Goal: Transaction & Acquisition: Purchase product/service

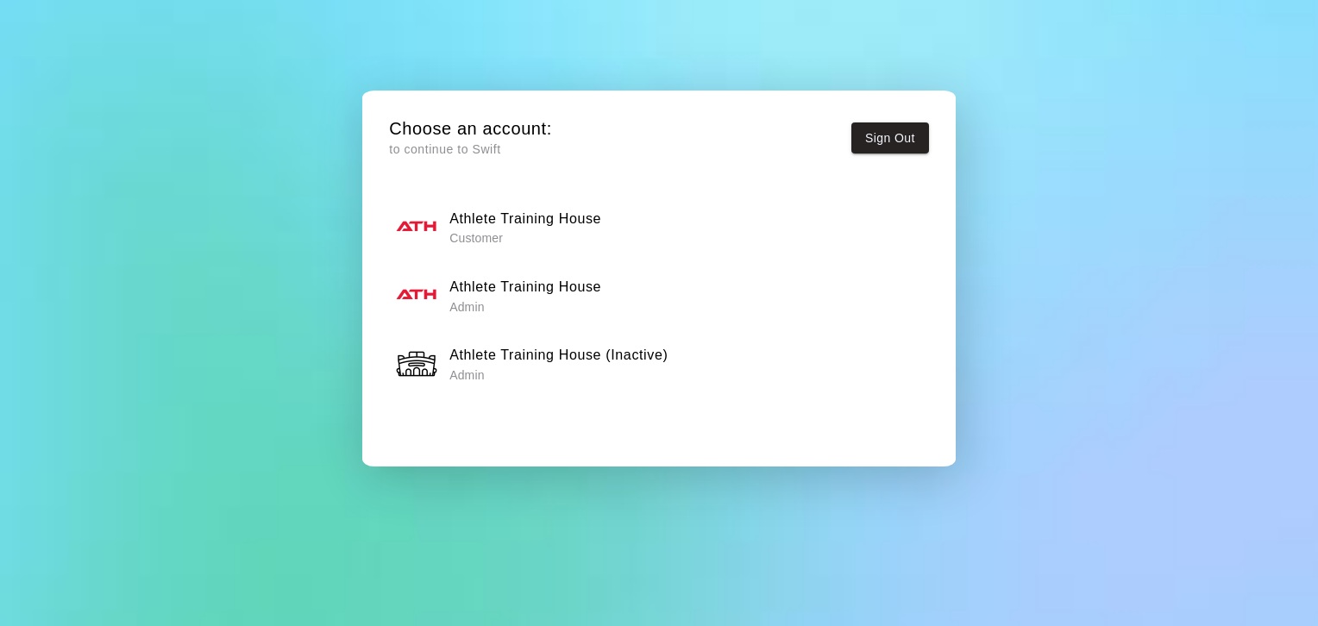
click at [495, 287] on h6 "Athlete Training House" at bounding box center [525, 287] width 152 height 22
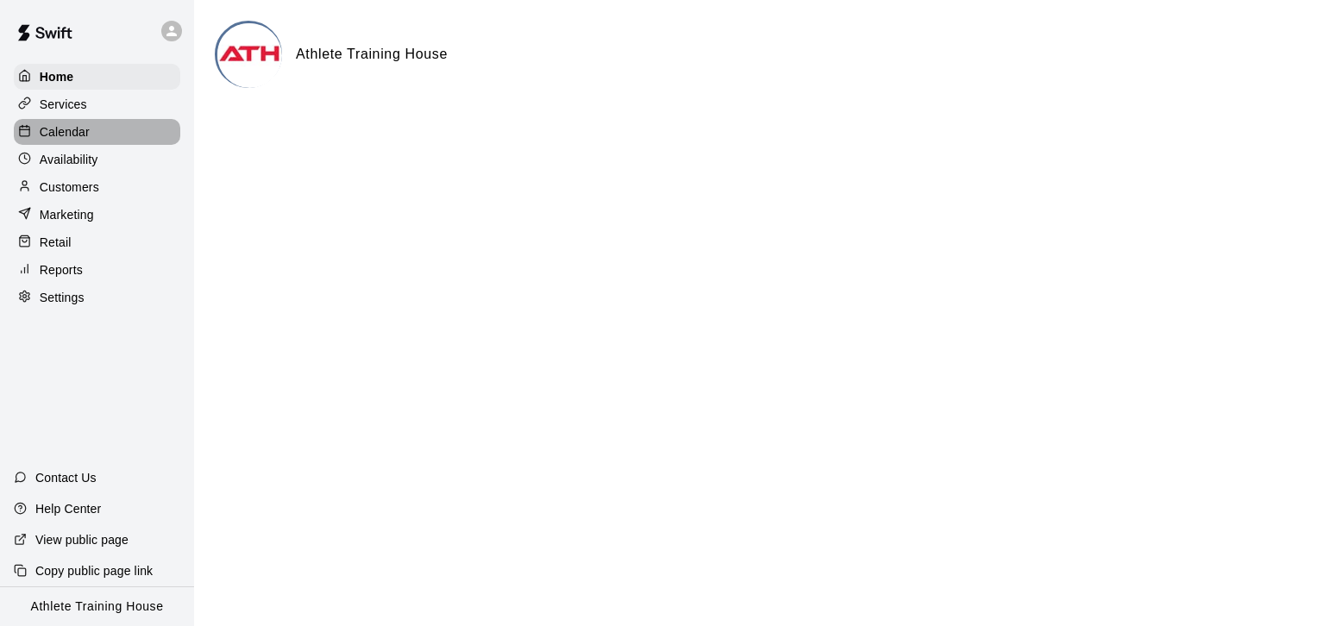
click at [49, 129] on p "Calendar" at bounding box center [65, 131] width 50 height 17
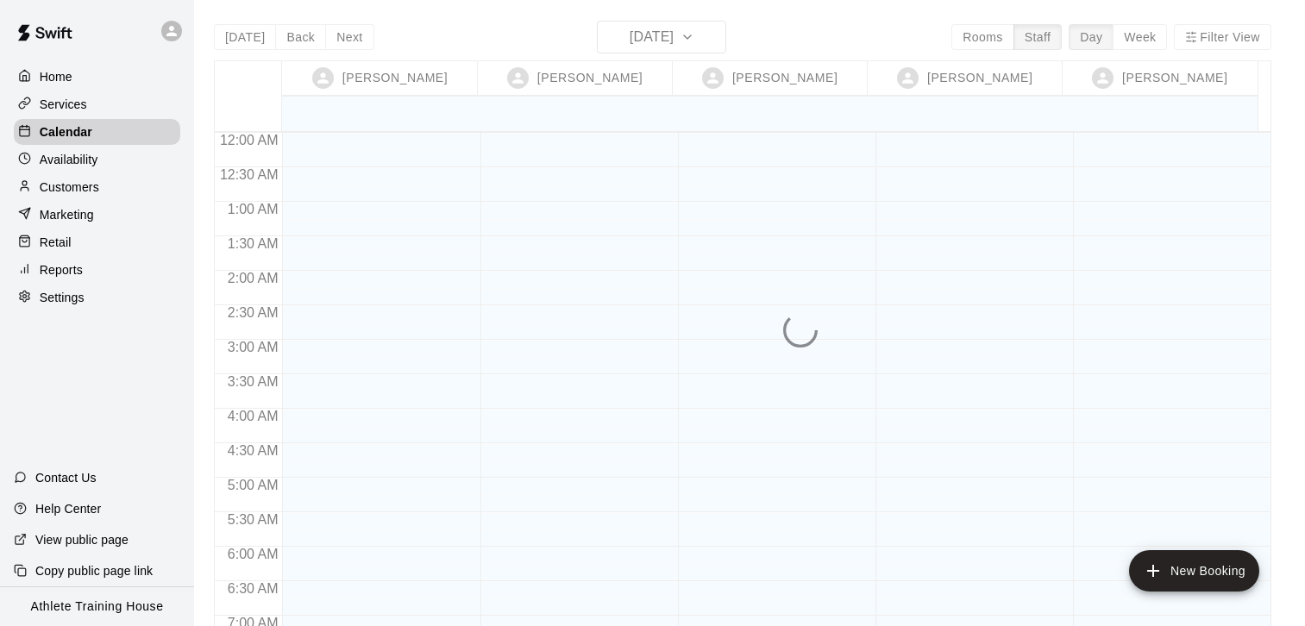
scroll to position [496, 0]
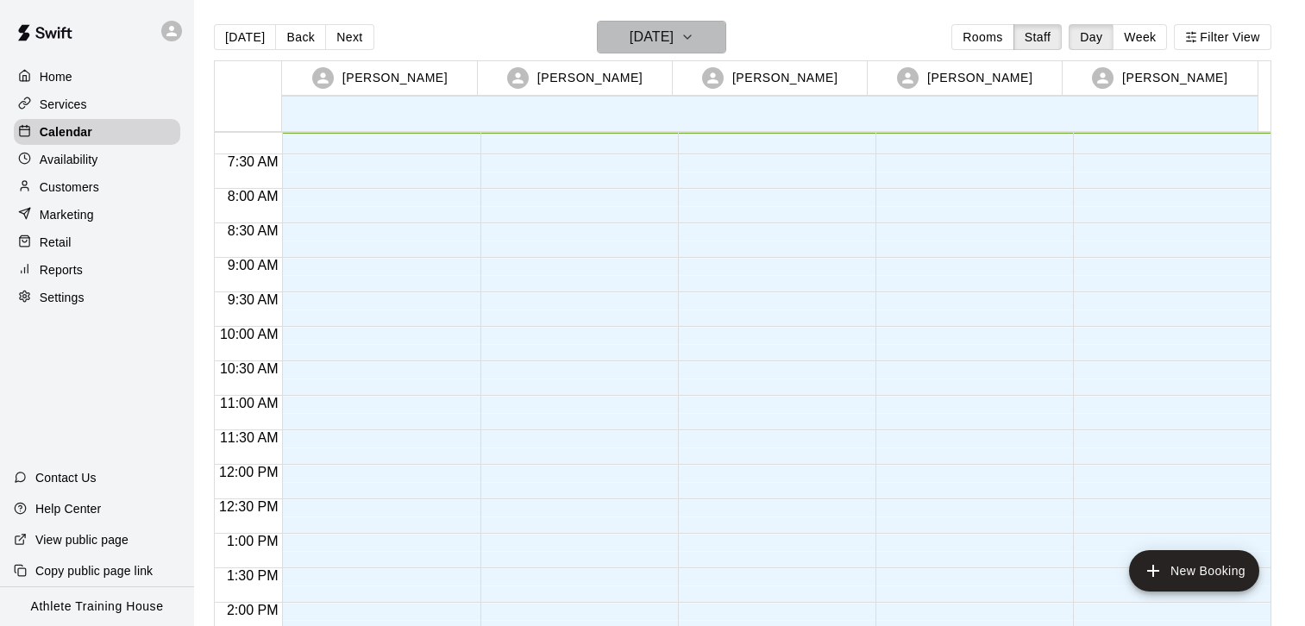
click at [630, 31] on h6 "[DATE]" at bounding box center [652, 37] width 44 height 24
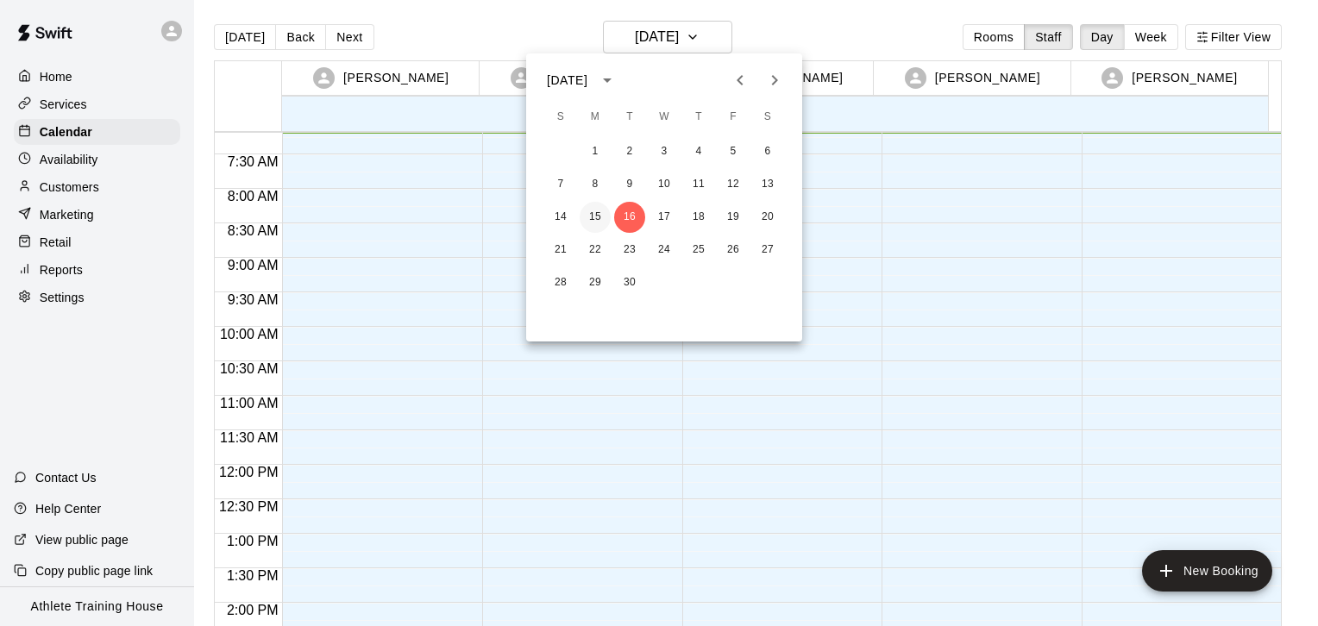
click at [599, 214] on button "15" at bounding box center [595, 217] width 31 height 31
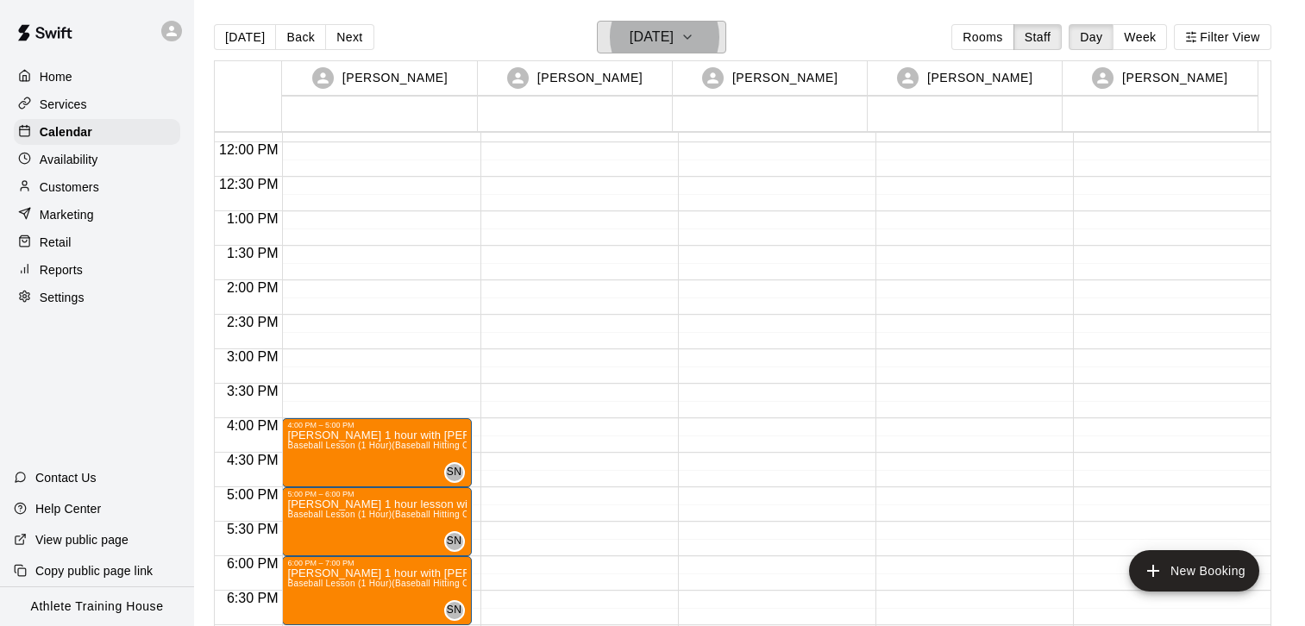
scroll to position [1015, 0]
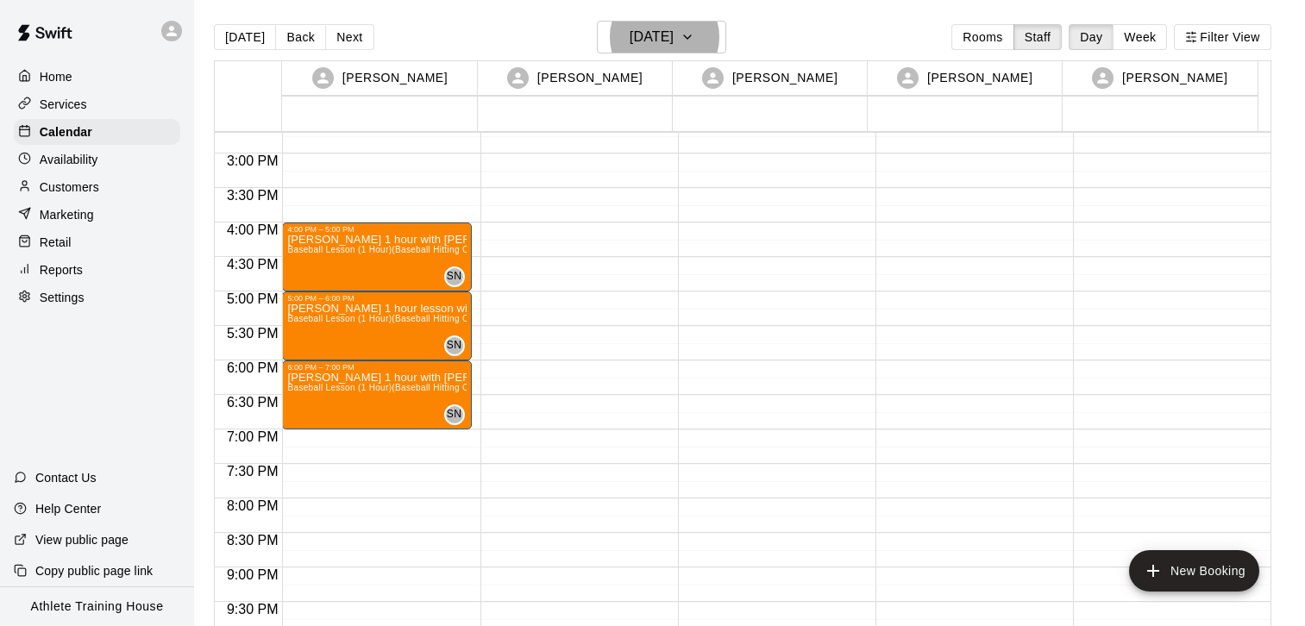
click at [63, 243] on p "Retail" at bounding box center [56, 242] width 32 height 17
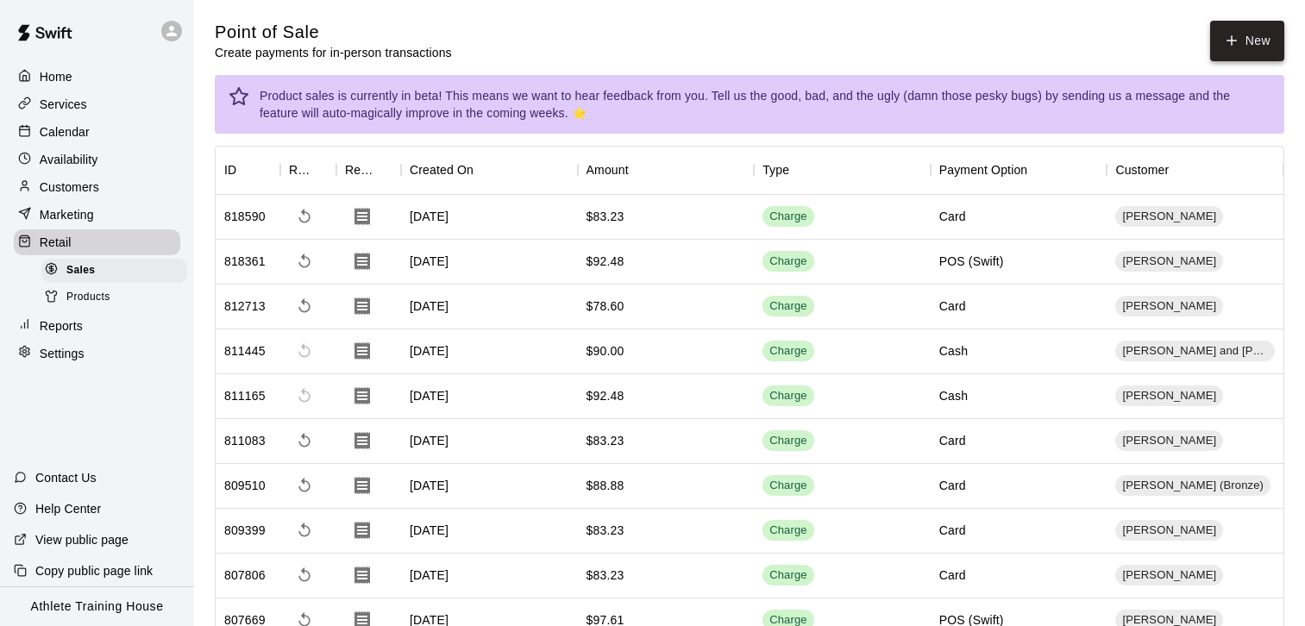
click at [1232, 40] on icon "button" at bounding box center [1232, 40] width 0 height 9
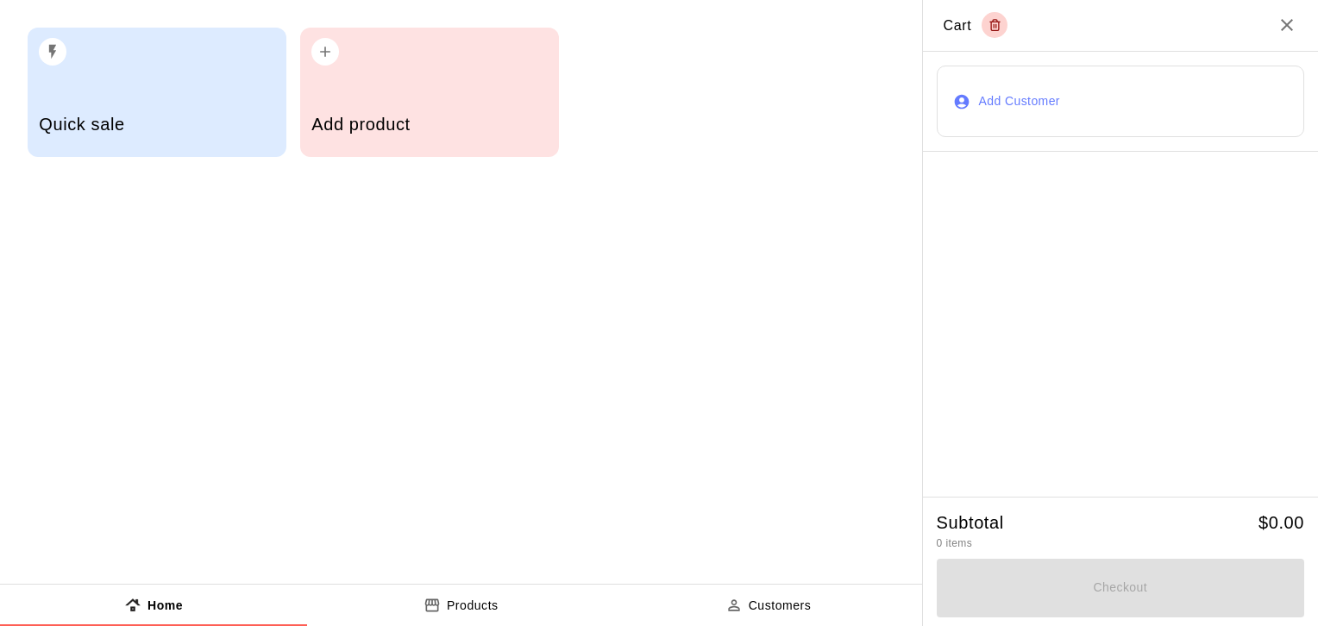
click at [1053, 102] on button "Add Customer" at bounding box center [1121, 102] width 368 height 72
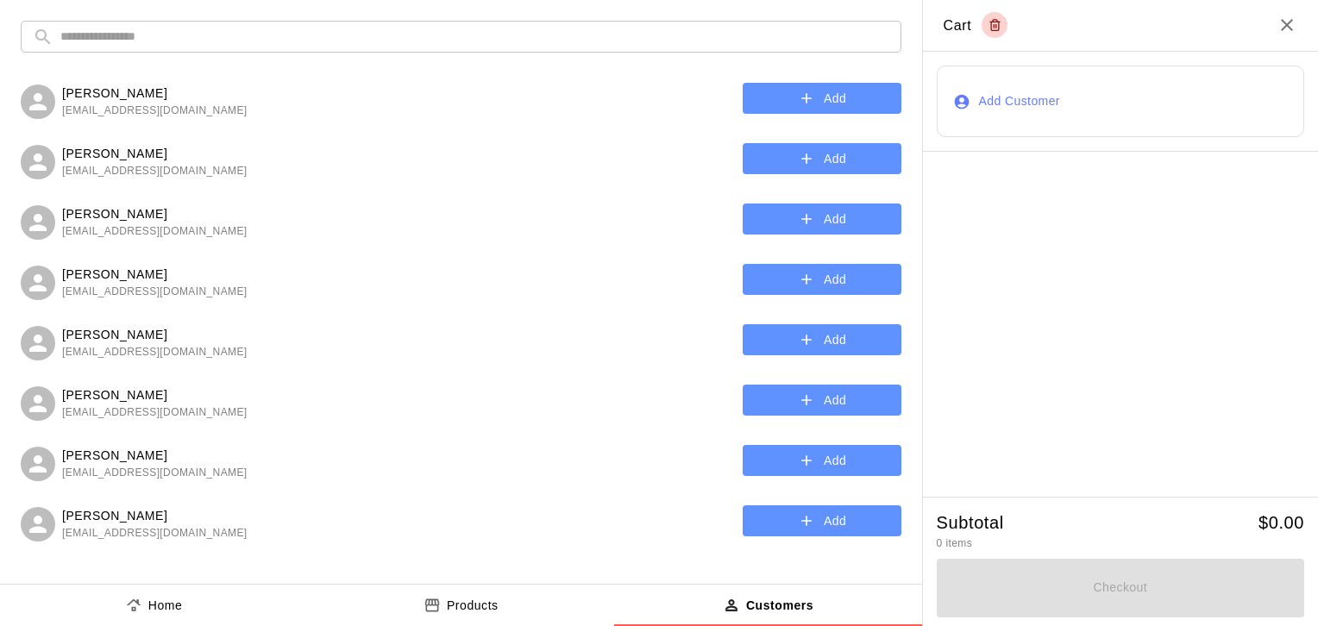
click at [317, 40] on input "text" at bounding box center [474, 37] width 829 height 32
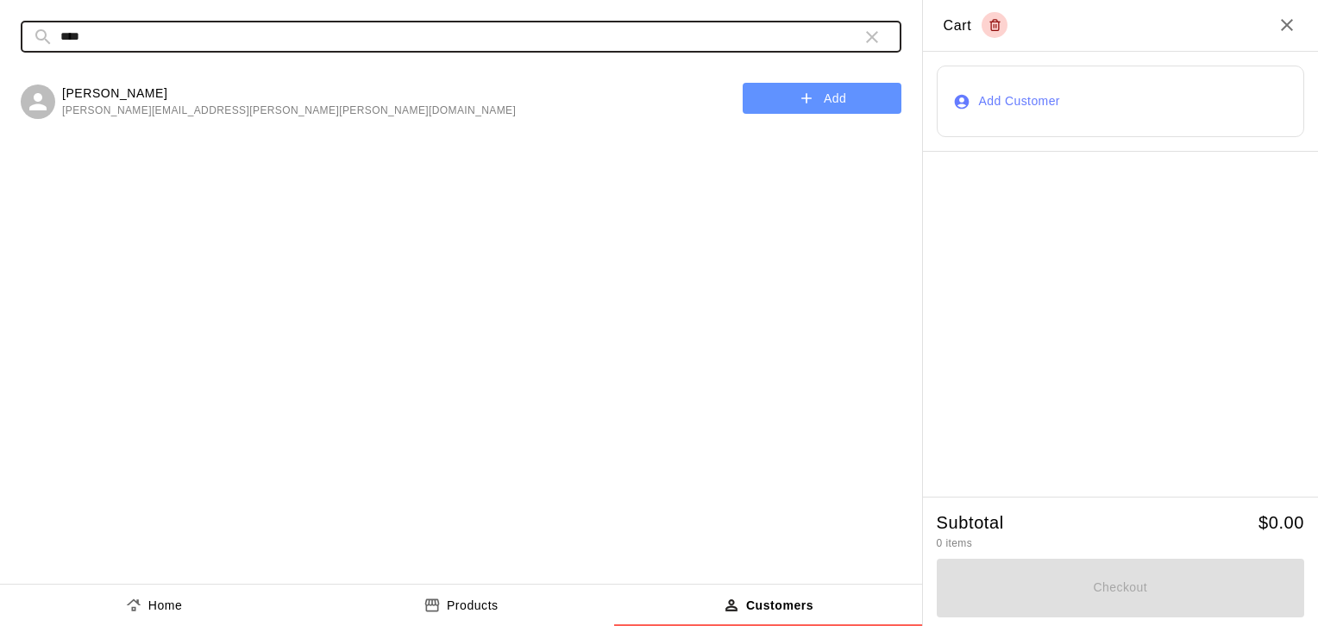
type input "****"
click at [770, 101] on button "Add" at bounding box center [822, 99] width 159 height 32
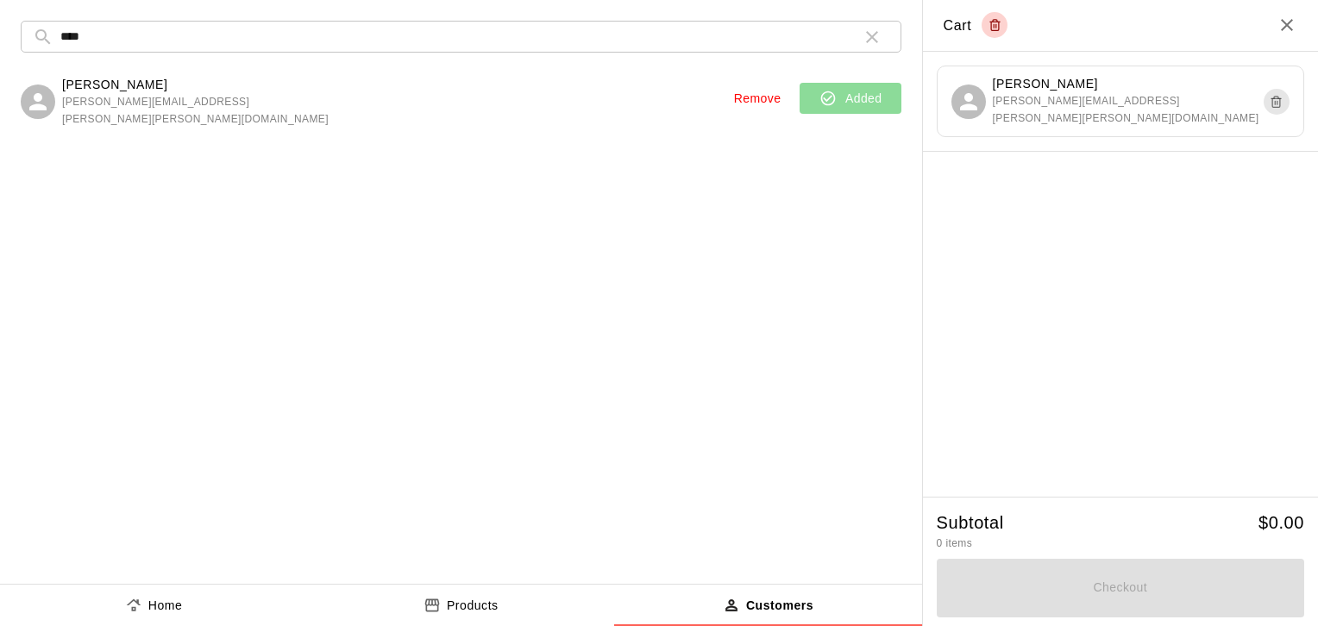
click at [154, 610] on p "Home" at bounding box center [165, 606] width 35 height 18
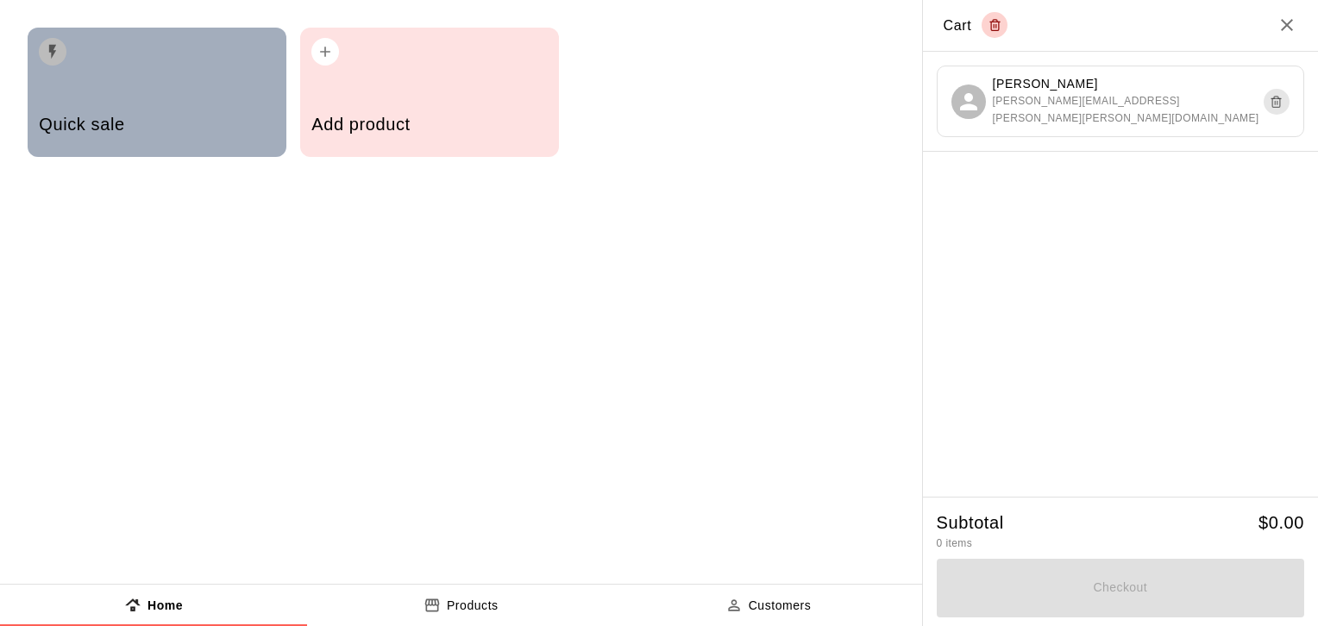
click at [198, 142] on div "Quick sale" at bounding box center [157, 126] width 236 height 61
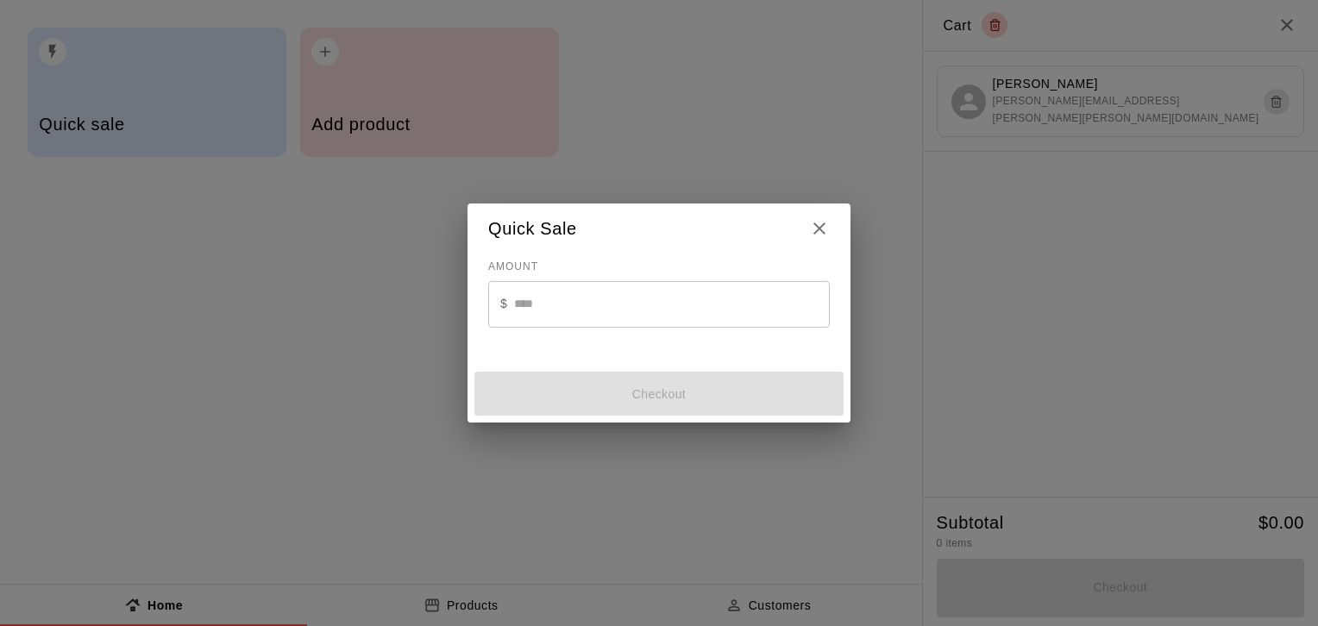
click at [634, 305] on input "text" at bounding box center [672, 304] width 316 height 46
type input "*"
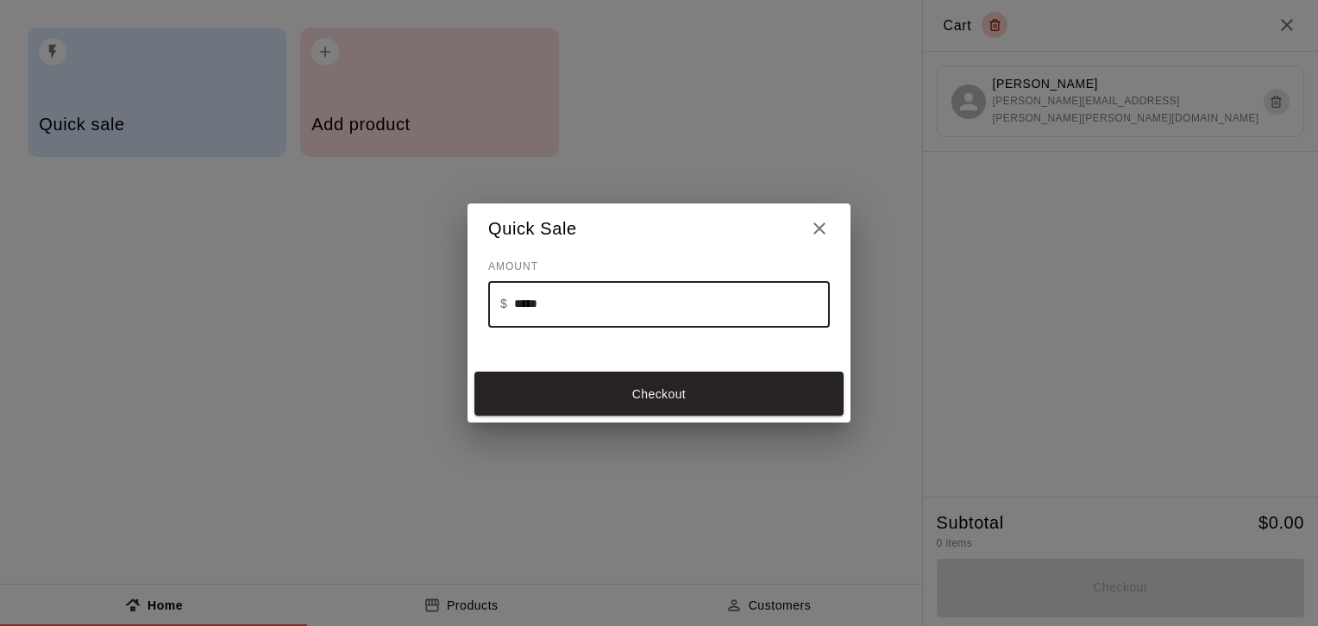
type input "******"
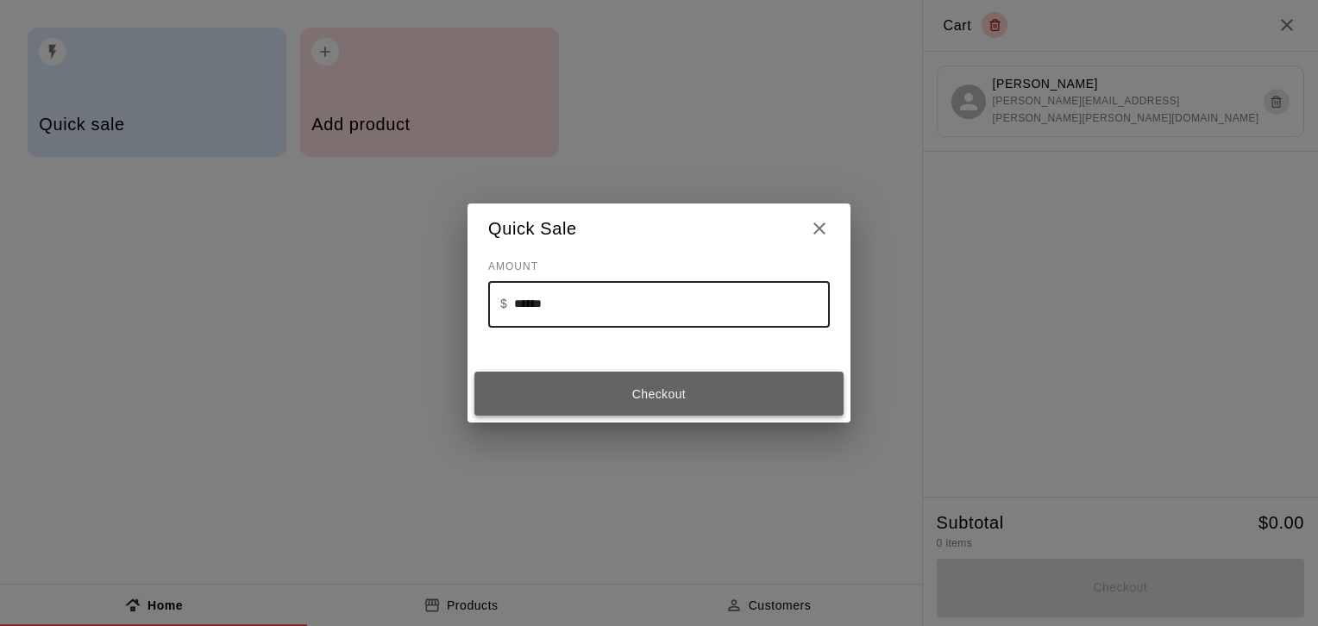
click at [642, 391] on button "Checkout" at bounding box center [659, 394] width 369 height 44
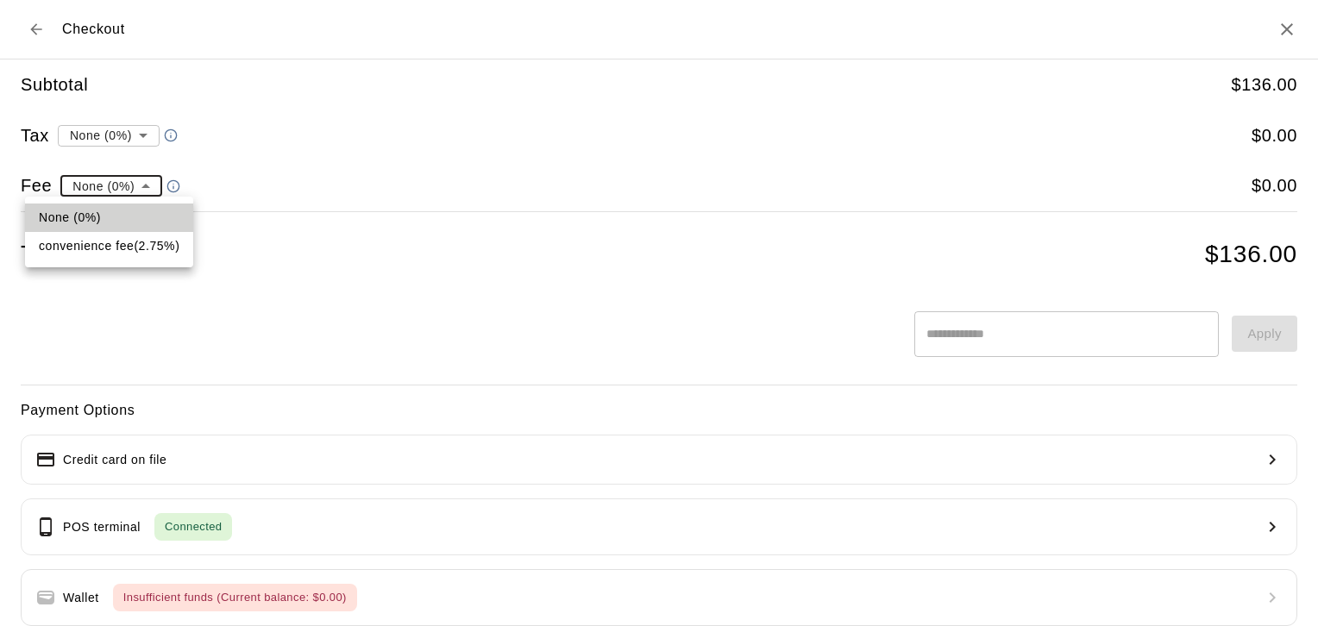
click at [147, 249] on li "convenience fee ( 2.75 % )" at bounding box center [109, 246] width 168 height 28
type input "**********"
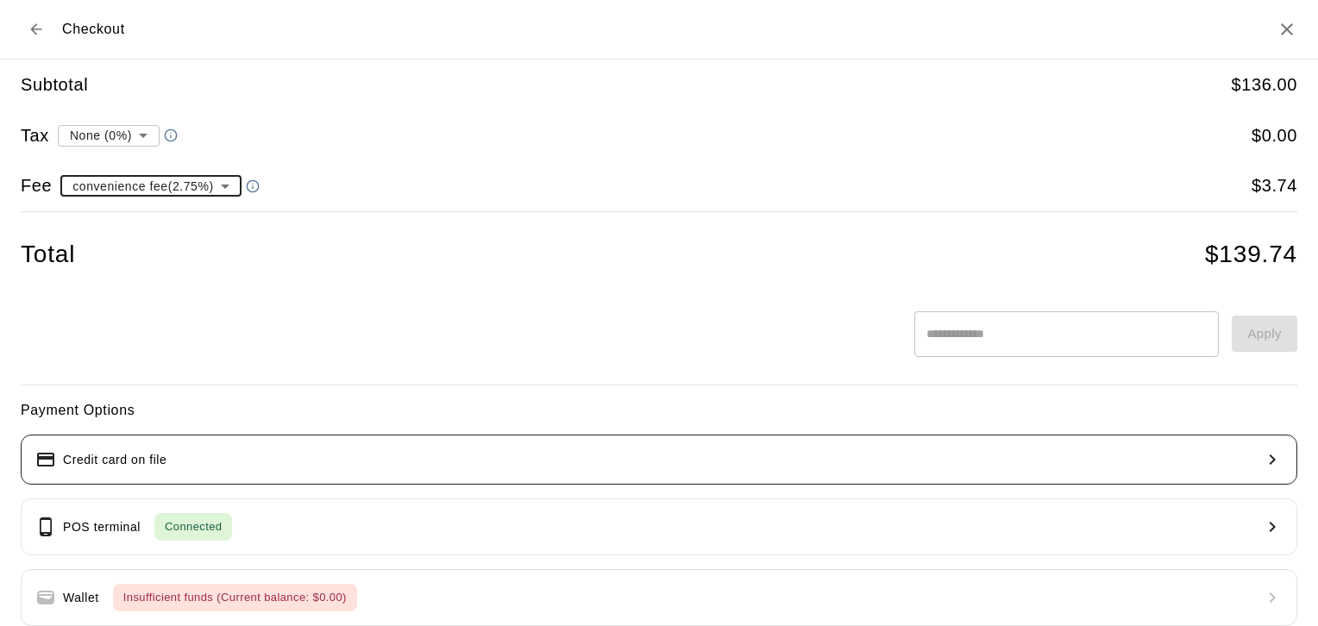
click at [438, 458] on button "Credit card on file" at bounding box center [659, 460] width 1277 height 50
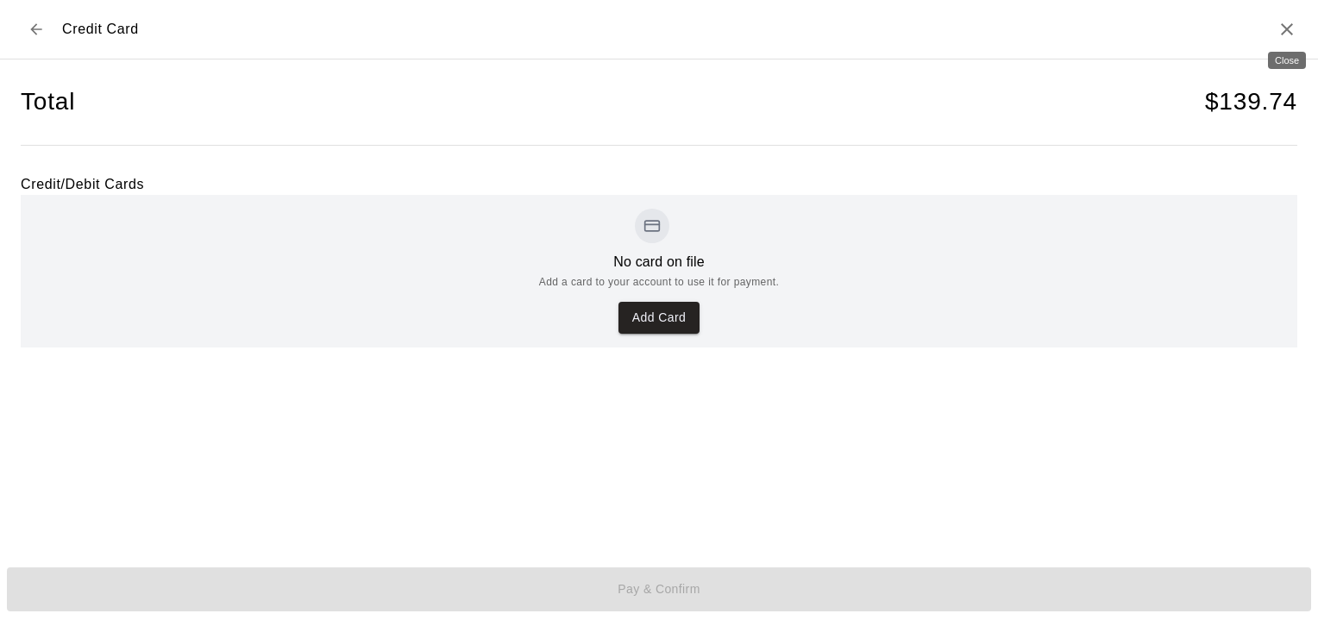
click at [1286, 27] on icon "Close" at bounding box center [1287, 29] width 21 height 21
